Goal: Information Seeking & Learning: Learn about a topic

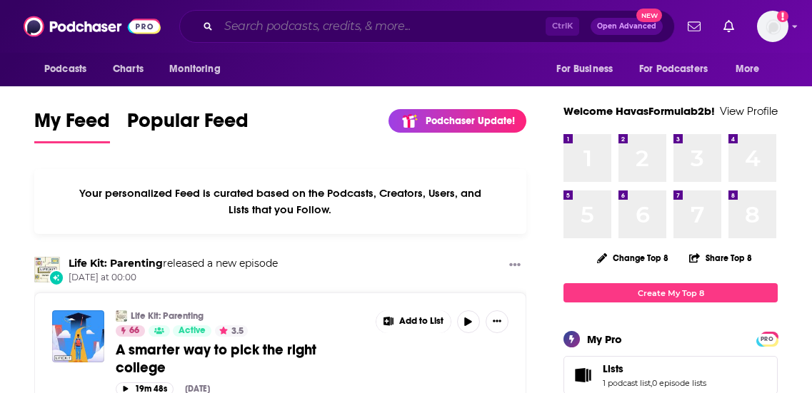
click at [259, 31] on input "Search podcasts, credits, & more..." at bounding box center [381, 26] width 327 height 23
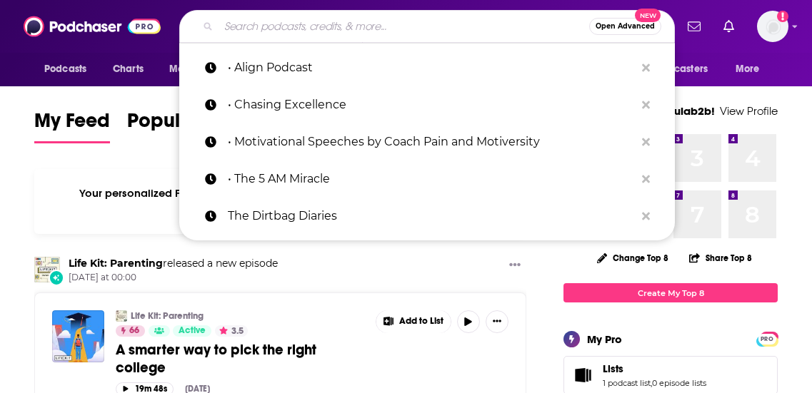
type input "v"
paste input "Behind the Campaign Podcast"
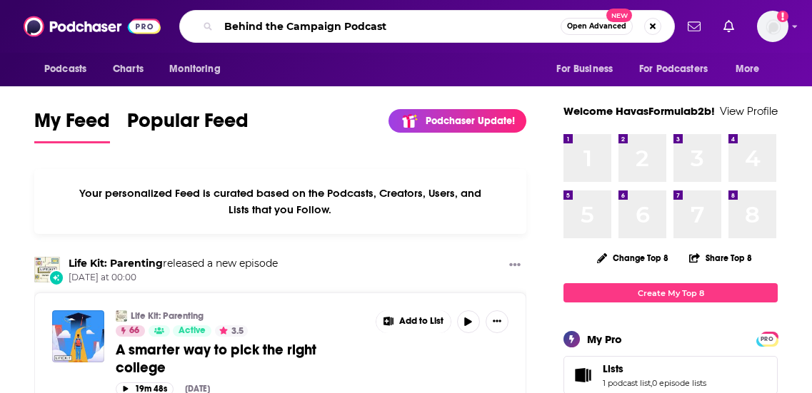
type input "Behind the Campaign Podcast"
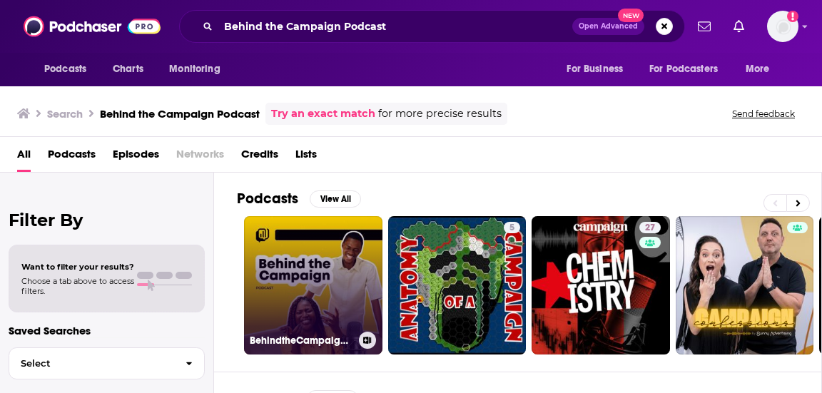
click at [336, 245] on link "BehindtheCampaign's Podcast" at bounding box center [313, 285] width 138 height 138
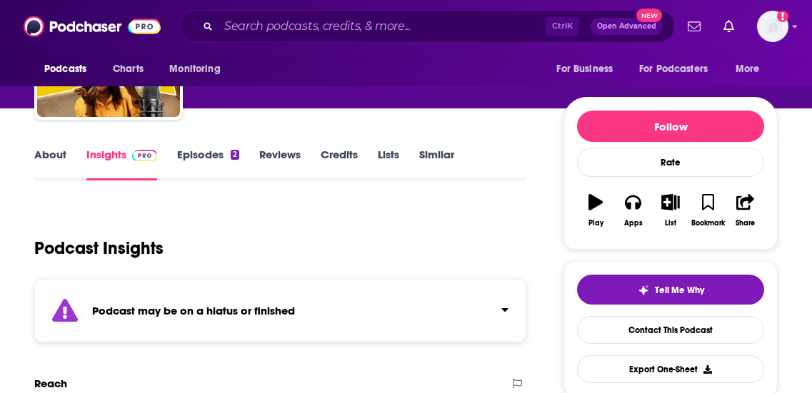
scroll to position [71, 0]
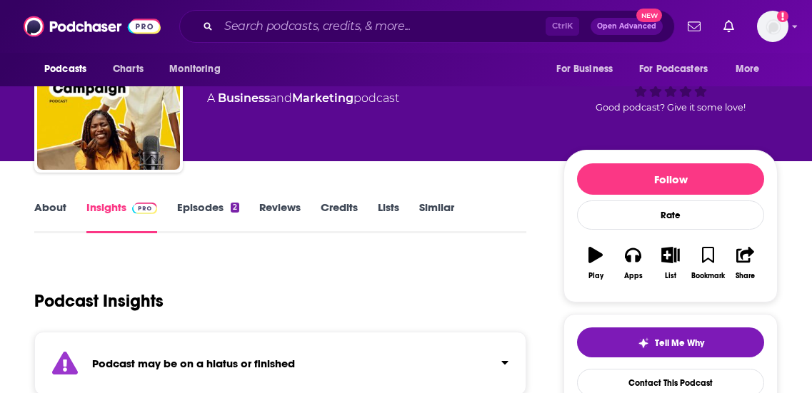
click at [210, 214] on link "Episodes 2" at bounding box center [208, 217] width 62 height 33
